Goal: Find specific page/section: Find specific page/section

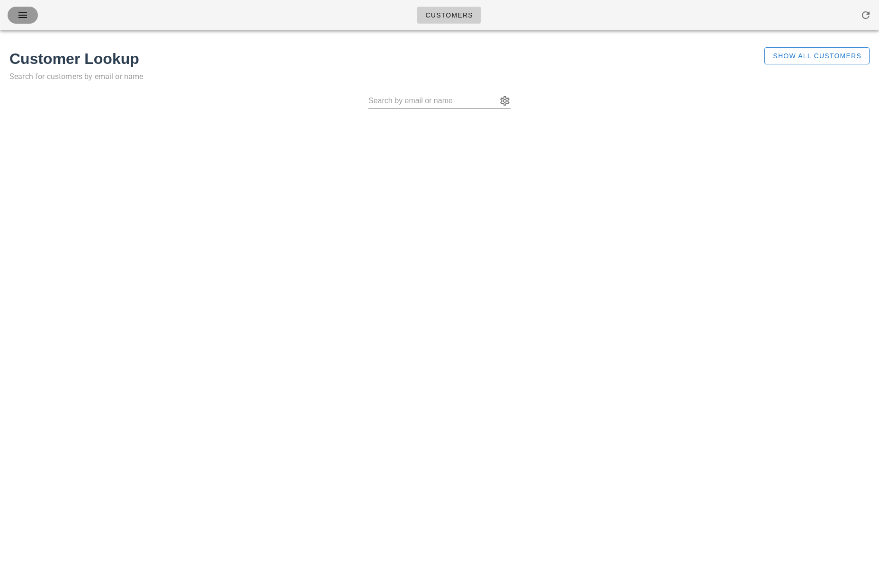
click at [24, 15] on icon "button" at bounding box center [22, 14] width 11 height 11
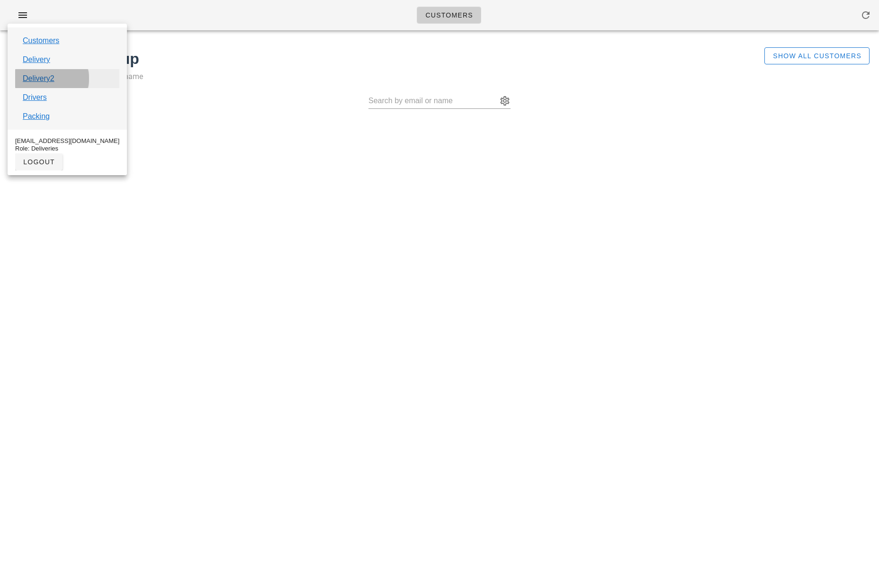
click at [43, 76] on link "Delivery2" at bounding box center [39, 78] width 32 height 11
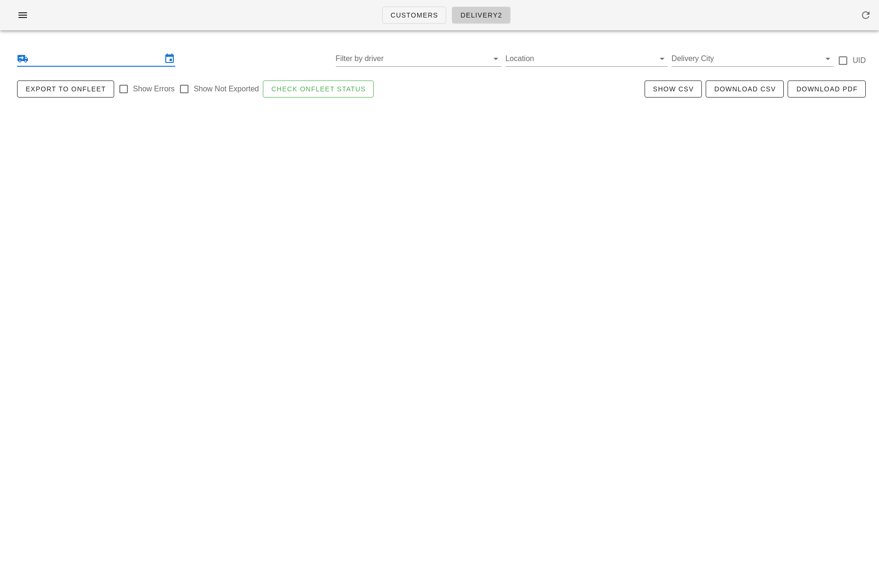
click at [91, 64] on input "text" at bounding box center [96, 58] width 132 height 15
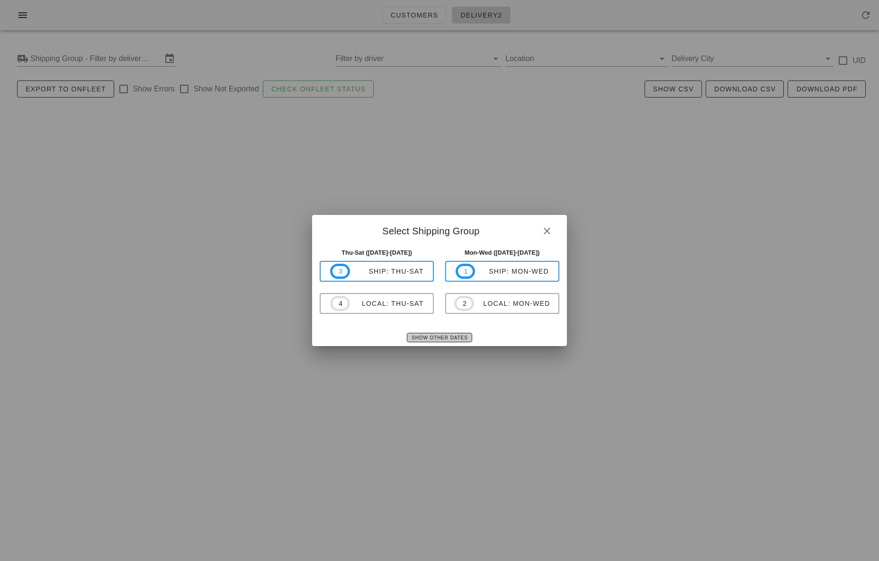
click at [424, 339] on span "Show Other Dates" at bounding box center [439, 337] width 56 height 5
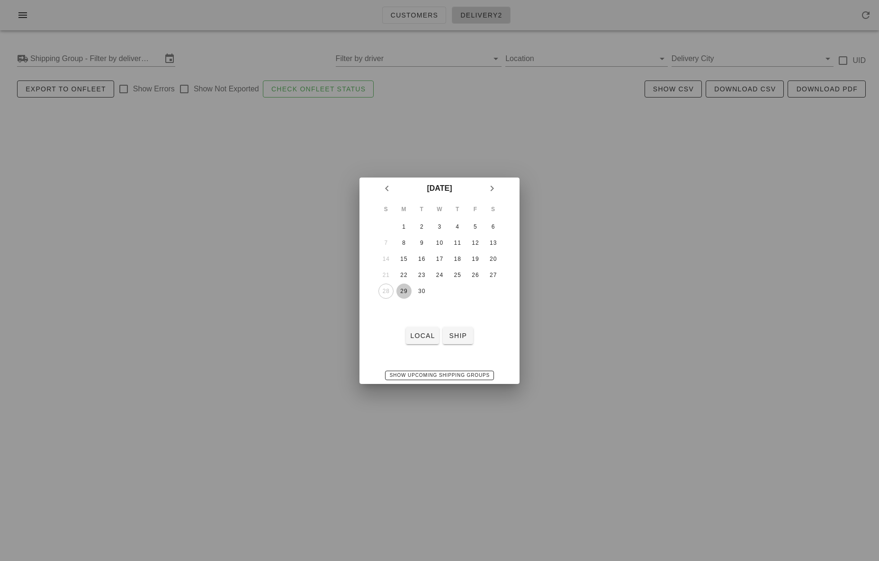
click at [404, 292] on div "29" at bounding box center [403, 291] width 15 height 7
click at [411, 332] on span "local" at bounding box center [422, 336] width 25 height 8
